Goal: Task Accomplishment & Management: Use online tool/utility

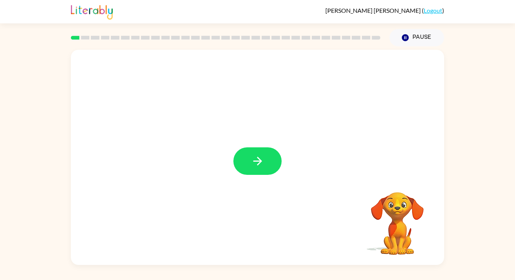
click at [259, 162] on icon "button" at bounding box center [257, 161] width 13 height 13
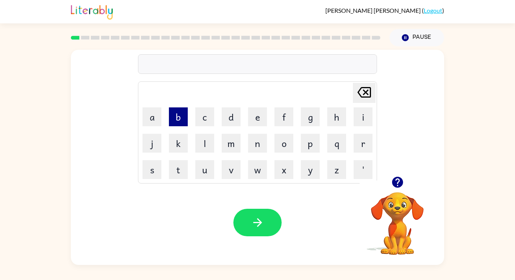
click at [178, 116] on button "b" at bounding box center [178, 117] width 19 height 19
click at [275, 143] on button "o" at bounding box center [284, 143] width 19 height 19
click at [365, 148] on button "r" at bounding box center [363, 143] width 19 height 19
click at [187, 170] on button "t" at bounding box center [178, 169] width 19 height 19
click at [369, 150] on button "r" at bounding box center [363, 143] width 19 height 19
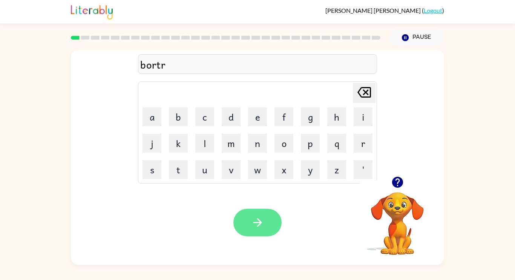
click at [262, 209] on button "button" at bounding box center [258, 223] width 48 height 28
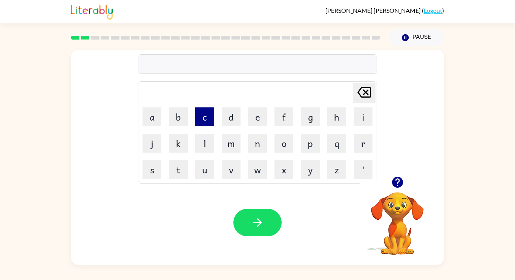
click at [206, 115] on button "c" at bounding box center [204, 117] width 19 height 19
click at [158, 122] on button "a" at bounding box center [152, 117] width 19 height 19
click at [262, 146] on button "n" at bounding box center [257, 143] width 19 height 19
click at [177, 174] on button "t" at bounding box center [178, 169] width 19 height 19
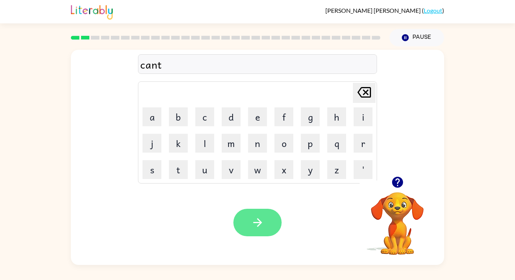
click at [244, 226] on button "button" at bounding box center [258, 223] width 48 height 28
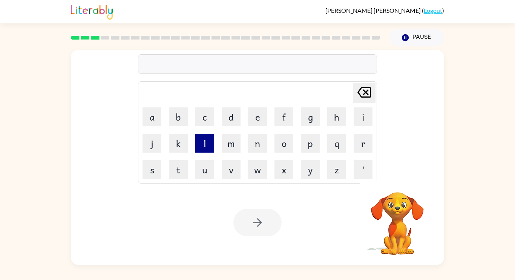
click at [200, 151] on button "l" at bounding box center [204, 143] width 19 height 19
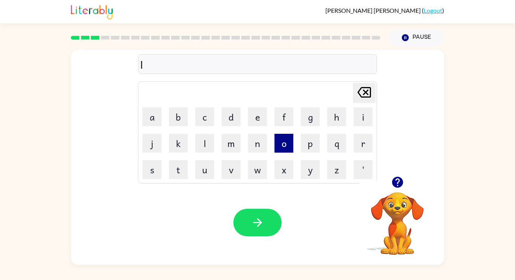
click at [291, 139] on button "o" at bounding box center [284, 143] width 19 height 19
click at [207, 120] on button "c" at bounding box center [204, 117] width 19 height 19
click at [145, 118] on button "a" at bounding box center [152, 117] width 19 height 19
click at [177, 163] on button "t" at bounding box center [178, 169] width 19 height 19
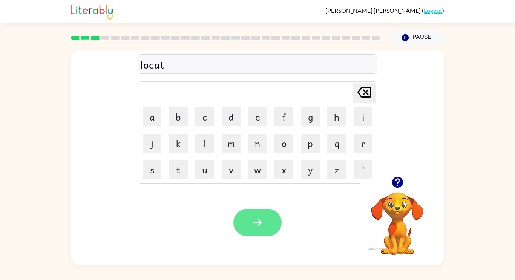
click at [259, 222] on icon "button" at bounding box center [257, 222] width 13 height 13
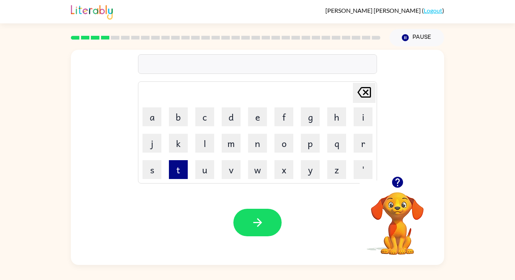
click at [176, 171] on button "t" at bounding box center [178, 169] width 19 height 19
click at [401, 179] on icon "button" at bounding box center [397, 182] width 11 height 11
click at [186, 67] on div "t" at bounding box center [257, 65] width 235 height 16
click at [202, 168] on button "u" at bounding box center [204, 169] width 19 height 19
click at [255, 121] on button "e" at bounding box center [257, 117] width 19 height 19
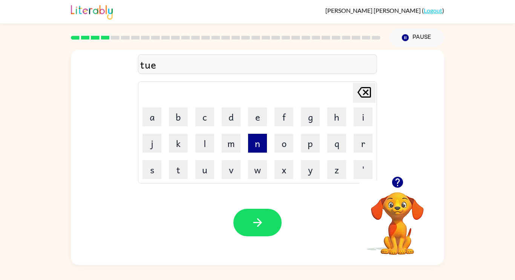
click at [258, 137] on button "n" at bounding box center [257, 143] width 19 height 19
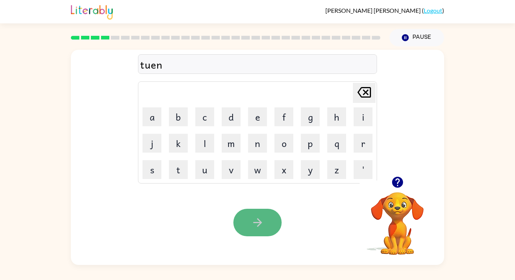
click at [274, 223] on button "button" at bounding box center [258, 223] width 48 height 28
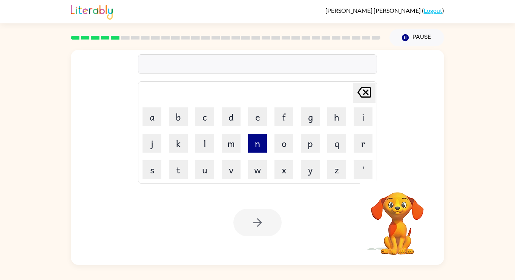
click at [262, 150] on button "n" at bounding box center [257, 143] width 19 height 19
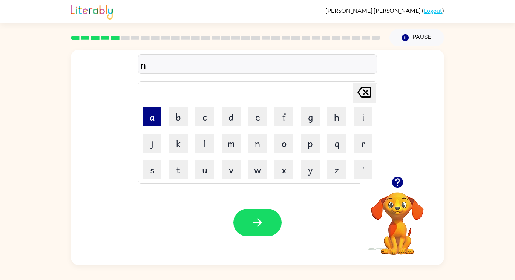
click at [150, 122] on button "a" at bounding box center [152, 117] width 19 height 19
click at [368, 152] on button "r" at bounding box center [363, 143] width 19 height 19
click at [204, 142] on button "l" at bounding box center [204, 143] width 19 height 19
click at [254, 123] on button "e" at bounding box center [257, 117] width 19 height 19
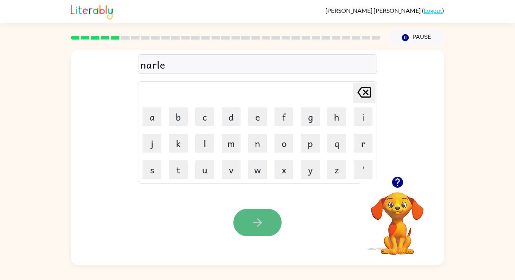
click at [255, 220] on icon "button" at bounding box center [257, 222] width 13 height 13
click at [146, 64] on div "dehind" at bounding box center [257, 65] width 235 height 16
click at [144, 66] on div "dehind" at bounding box center [257, 65] width 235 height 16
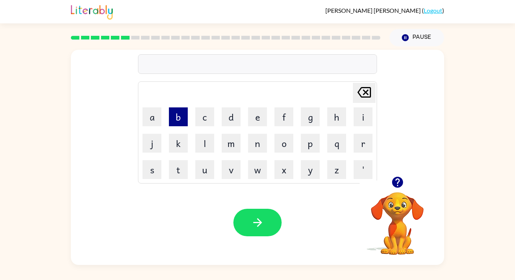
click at [184, 117] on button "b" at bounding box center [178, 117] width 19 height 19
click at [393, 180] on icon "button" at bounding box center [397, 182] width 11 height 11
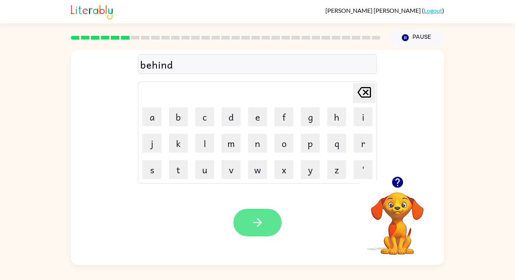
click at [260, 229] on icon "button" at bounding box center [257, 222] width 13 height 13
click at [253, 233] on button "button" at bounding box center [258, 223] width 48 height 28
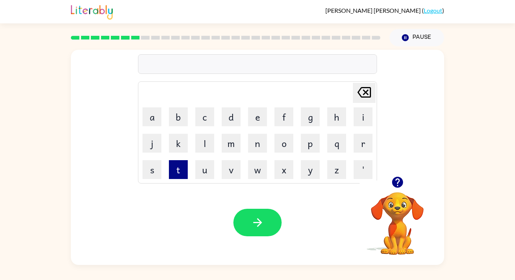
click at [187, 171] on button "t" at bounding box center [178, 169] width 19 height 19
click at [338, 143] on button "q" at bounding box center [337, 143] width 19 height 19
click at [363, 91] on icon "[PERSON_NAME] last character input" at bounding box center [364, 92] width 18 height 18
click at [360, 147] on button "r" at bounding box center [363, 143] width 19 height 19
click at [362, 117] on button "i" at bounding box center [363, 117] width 19 height 19
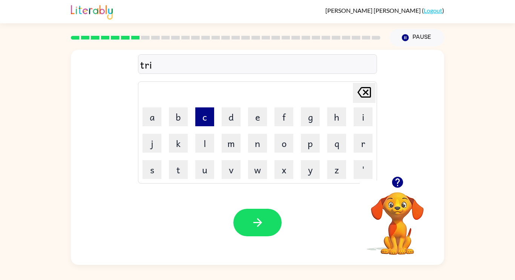
click at [208, 119] on button "c" at bounding box center [204, 117] width 19 height 19
click at [285, 148] on button "o" at bounding box center [284, 143] width 19 height 19
click at [205, 138] on button "l" at bounding box center [204, 143] width 19 height 19
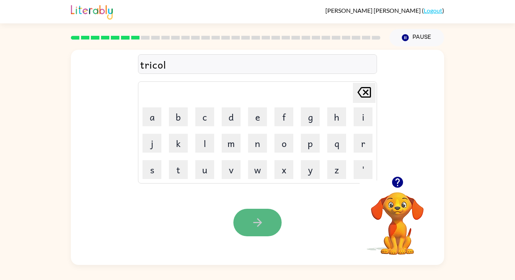
click at [256, 225] on icon "button" at bounding box center [257, 222] width 13 height 13
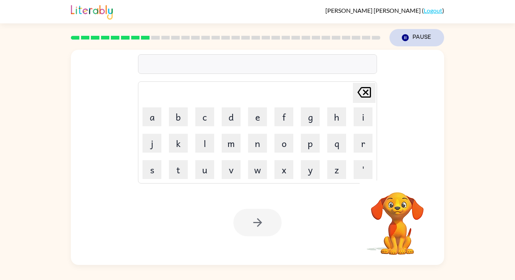
click at [403, 37] on icon "button" at bounding box center [405, 37] width 7 height 7
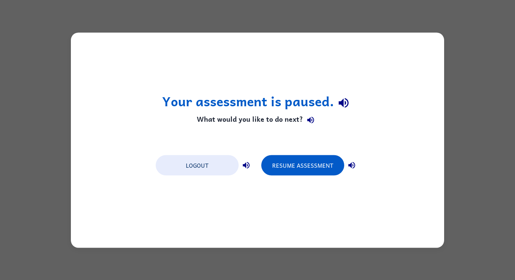
click at [406, 156] on div "Your assessment is paused. What would you like to do next? Logout Resume Assess…" at bounding box center [258, 139] width 374 height 215
click at [300, 169] on button "Resume Assessment" at bounding box center [303, 165] width 83 height 20
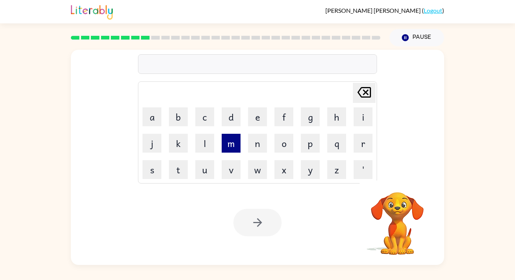
click at [235, 148] on button "m" at bounding box center [231, 143] width 19 height 19
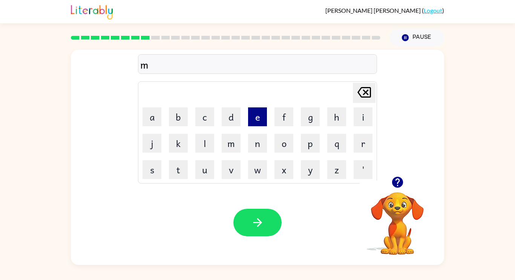
click at [255, 123] on button "e" at bounding box center [257, 117] width 19 height 19
click at [363, 139] on button "r" at bounding box center [363, 143] width 19 height 19
click at [262, 125] on button "e" at bounding box center [257, 117] width 19 height 19
click at [209, 120] on button "c" at bounding box center [204, 117] width 19 height 19
click at [288, 147] on button "o" at bounding box center [284, 143] width 19 height 19
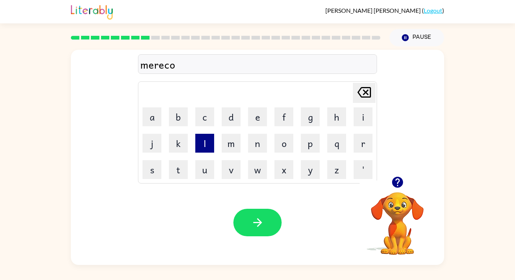
click at [205, 140] on button "l" at bounding box center [204, 143] width 19 height 19
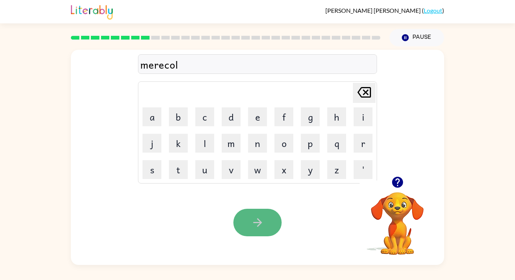
click at [260, 229] on icon "button" at bounding box center [257, 222] width 13 height 13
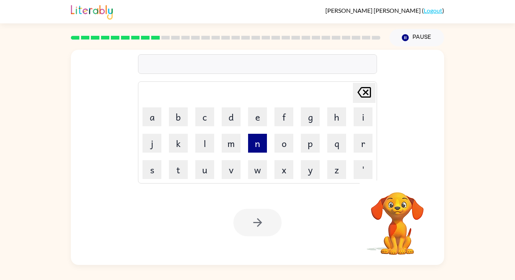
click at [264, 152] on button "n" at bounding box center [257, 143] width 19 height 19
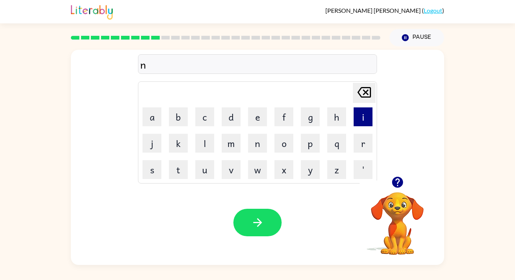
click at [364, 118] on button "i" at bounding box center [363, 117] width 19 height 19
click at [222, 143] on button "m" at bounding box center [231, 143] width 19 height 19
click at [182, 120] on button "b" at bounding box center [178, 117] width 19 height 19
click at [289, 143] on button "o" at bounding box center [284, 143] width 19 height 19
click at [204, 148] on button "l" at bounding box center [204, 143] width 19 height 19
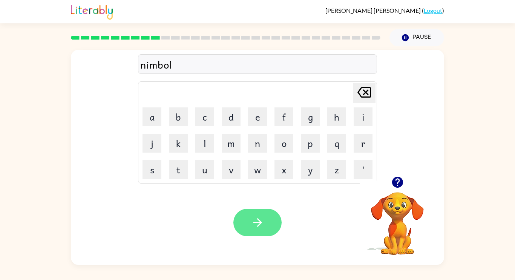
click at [260, 222] on icon "button" at bounding box center [257, 222] width 9 height 9
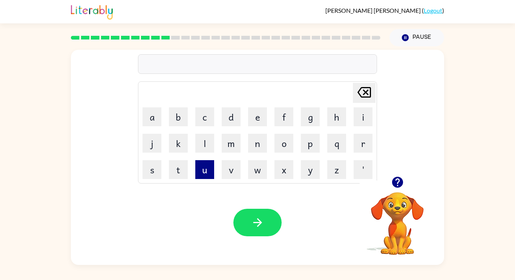
click at [207, 170] on button "u" at bounding box center [204, 169] width 19 height 19
click at [257, 146] on button "n" at bounding box center [257, 143] width 19 height 19
click at [292, 109] on button "f" at bounding box center [284, 117] width 19 height 19
click at [288, 146] on button "o" at bounding box center [284, 143] width 19 height 19
click at [228, 122] on button "d" at bounding box center [231, 117] width 19 height 19
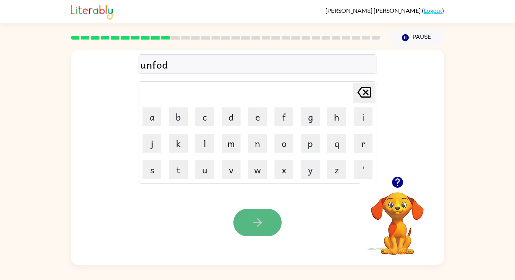
click at [263, 220] on icon "button" at bounding box center [257, 222] width 13 height 13
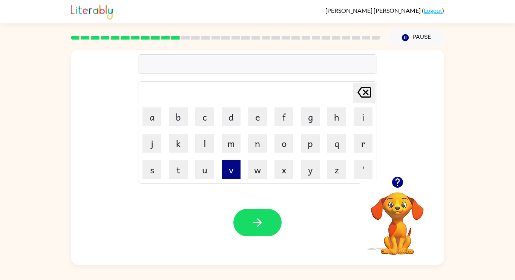
click at [227, 169] on button "v" at bounding box center [231, 169] width 19 height 19
click at [282, 145] on button "o" at bounding box center [284, 143] width 19 height 19
click at [253, 115] on button "e" at bounding box center [257, 117] width 19 height 19
click at [186, 174] on button "t" at bounding box center [178, 169] width 19 height 19
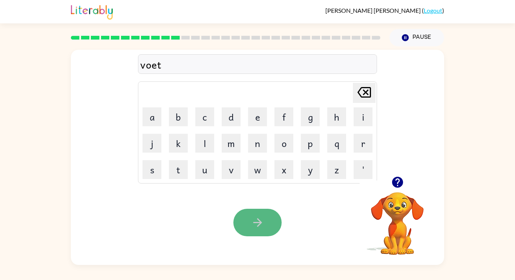
click at [262, 223] on icon "button" at bounding box center [257, 222] width 9 height 9
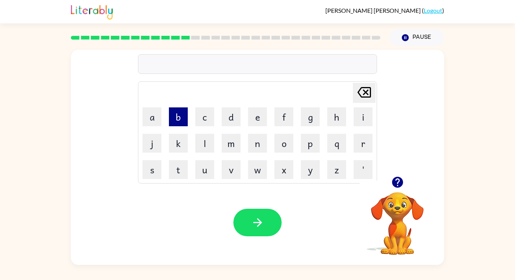
click at [181, 120] on button "b" at bounding box center [178, 117] width 19 height 19
click at [253, 115] on button "e" at bounding box center [257, 117] width 19 height 19
click at [227, 114] on button "d" at bounding box center [231, 117] width 19 height 19
type button "d"
click at [222, 108] on button "d" at bounding box center [231, 117] width 19 height 19
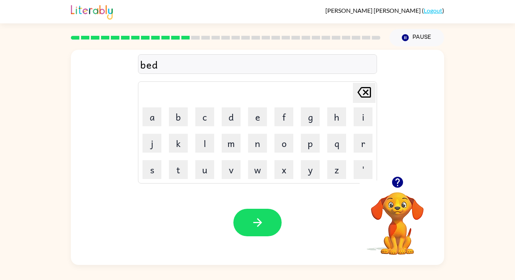
click at [222, 108] on button "d" at bounding box center [231, 117] width 19 height 19
click at [462, 145] on div "bedd Delete Delete last character input a b c d e f g h i j k l m n o p q r s t…" at bounding box center [257, 155] width 515 height 219
click at [180, 175] on button "t" at bounding box center [178, 169] width 19 height 19
click at [357, 115] on button "i" at bounding box center [363, 117] width 19 height 19
click at [234, 151] on button "m" at bounding box center [231, 143] width 19 height 19
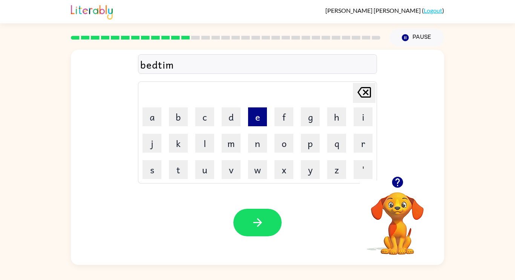
click at [257, 122] on button "e" at bounding box center [257, 117] width 19 height 19
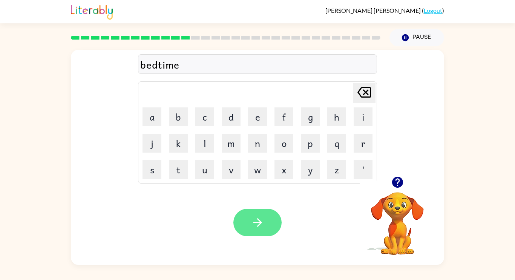
click at [263, 225] on icon "button" at bounding box center [257, 222] width 13 height 13
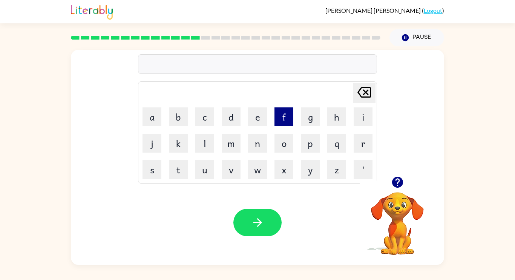
click at [289, 120] on button "f" at bounding box center [284, 117] width 19 height 19
click at [372, 119] on button "i" at bounding box center [363, 117] width 19 height 19
click at [171, 169] on button "t" at bounding box center [178, 169] width 19 height 19
click at [259, 142] on button "n" at bounding box center [257, 143] width 19 height 19
click at [212, 141] on button "l" at bounding box center [204, 143] width 19 height 19
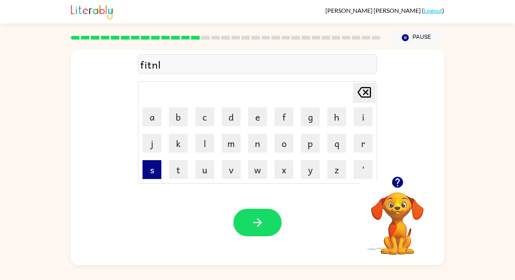
click at [152, 163] on button "s" at bounding box center [152, 169] width 19 height 19
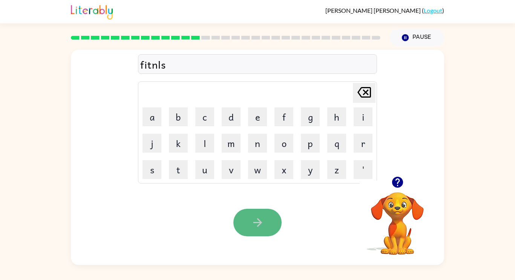
click at [267, 221] on button "button" at bounding box center [258, 223] width 48 height 28
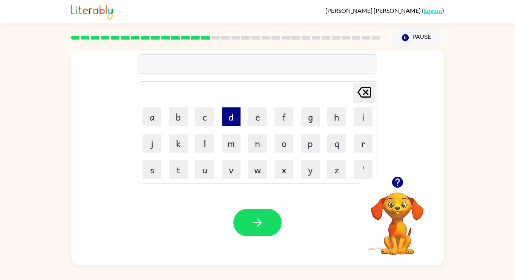
click at [230, 115] on button "d" at bounding box center [231, 117] width 19 height 19
type button "d"
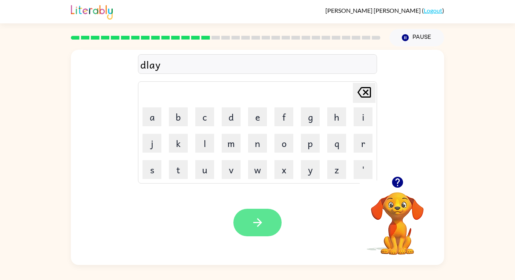
click at [262, 209] on button "button" at bounding box center [258, 223] width 48 height 28
click at [268, 222] on button "button" at bounding box center [258, 223] width 48 height 28
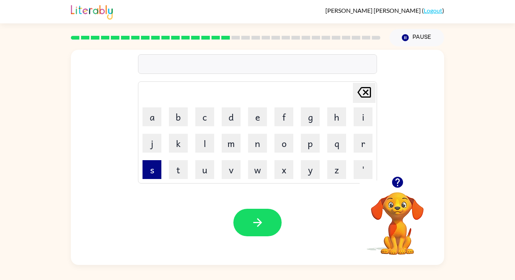
click at [148, 166] on button "s" at bounding box center [152, 169] width 19 height 19
click at [259, 112] on button "e" at bounding box center [257, 117] width 19 height 19
type button "e"
click at [395, 179] on icon "button" at bounding box center [397, 182] width 11 height 11
click at [398, 185] on icon "button" at bounding box center [397, 182] width 11 height 11
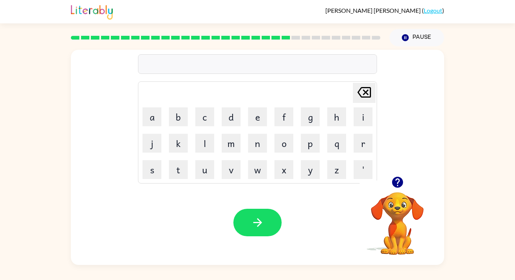
click at [395, 176] on icon "button" at bounding box center [397, 182] width 13 height 13
